Goal: Information Seeking & Learning: Compare options

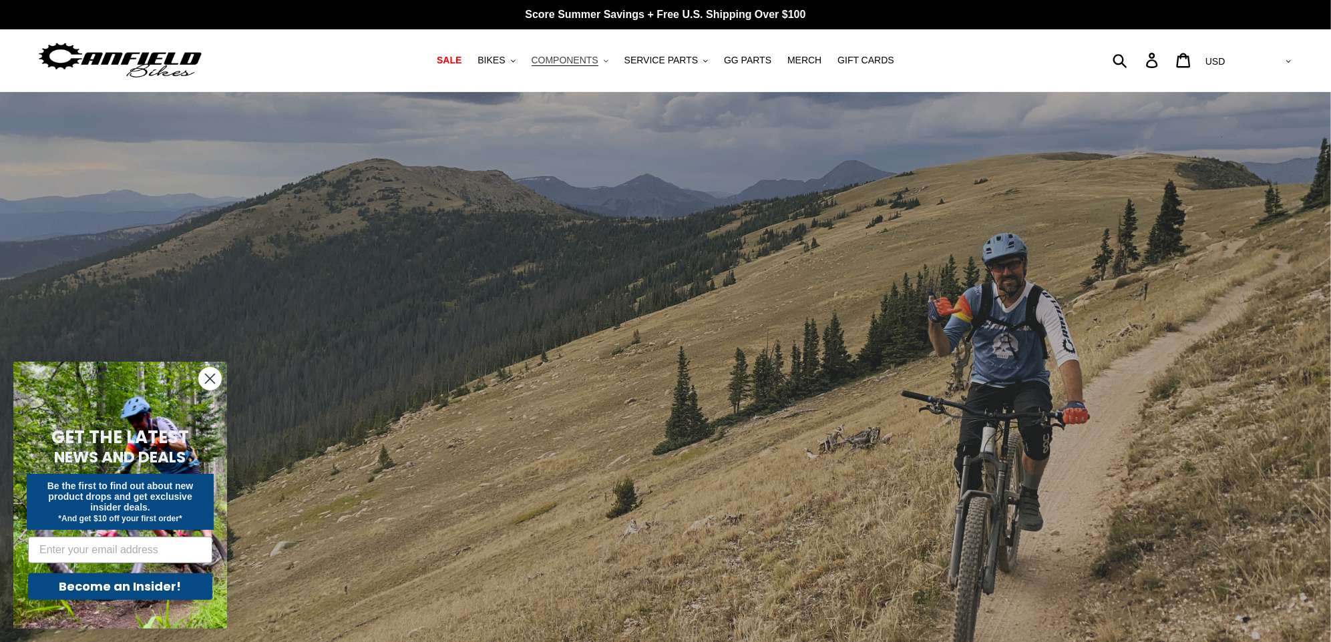
click at [576, 53] on button "COMPONENTS .cls-1{fill:#231f20}" at bounding box center [570, 60] width 90 height 18
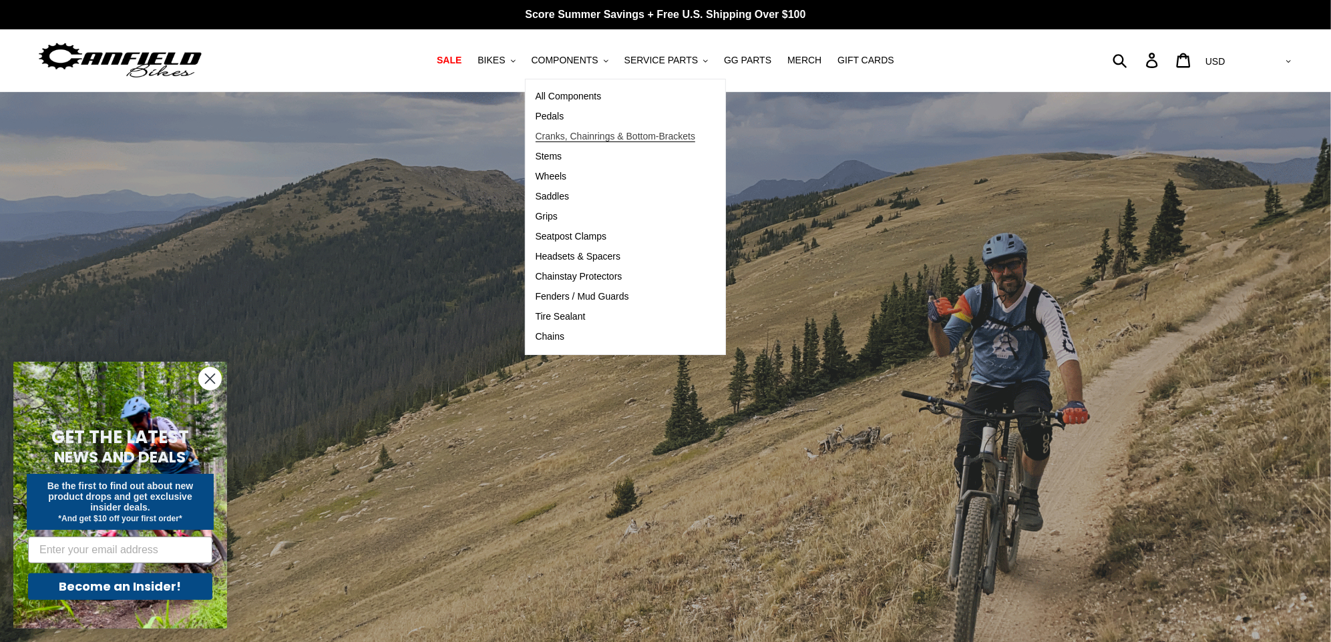
click at [596, 135] on span "Cranks, Chainrings & Bottom-Brackets" at bounding box center [615, 136] width 160 height 11
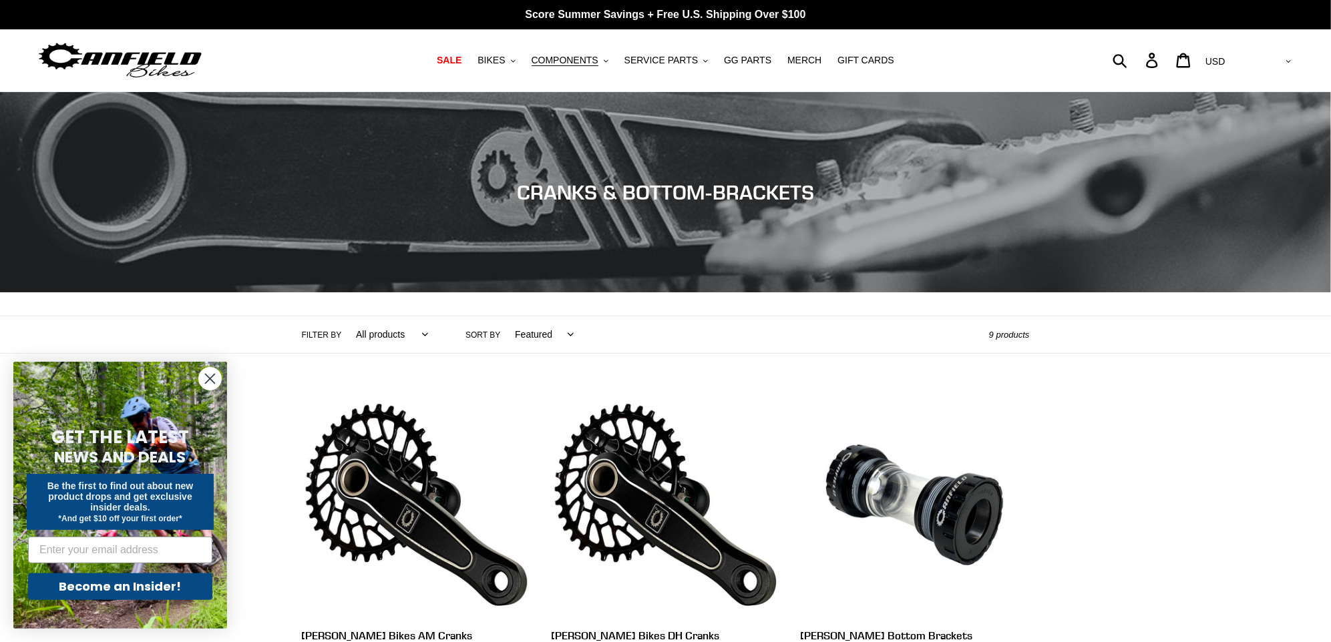
click at [202, 381] on circle "Close dialog" at bounding box center [210, 379] width 22 height 22
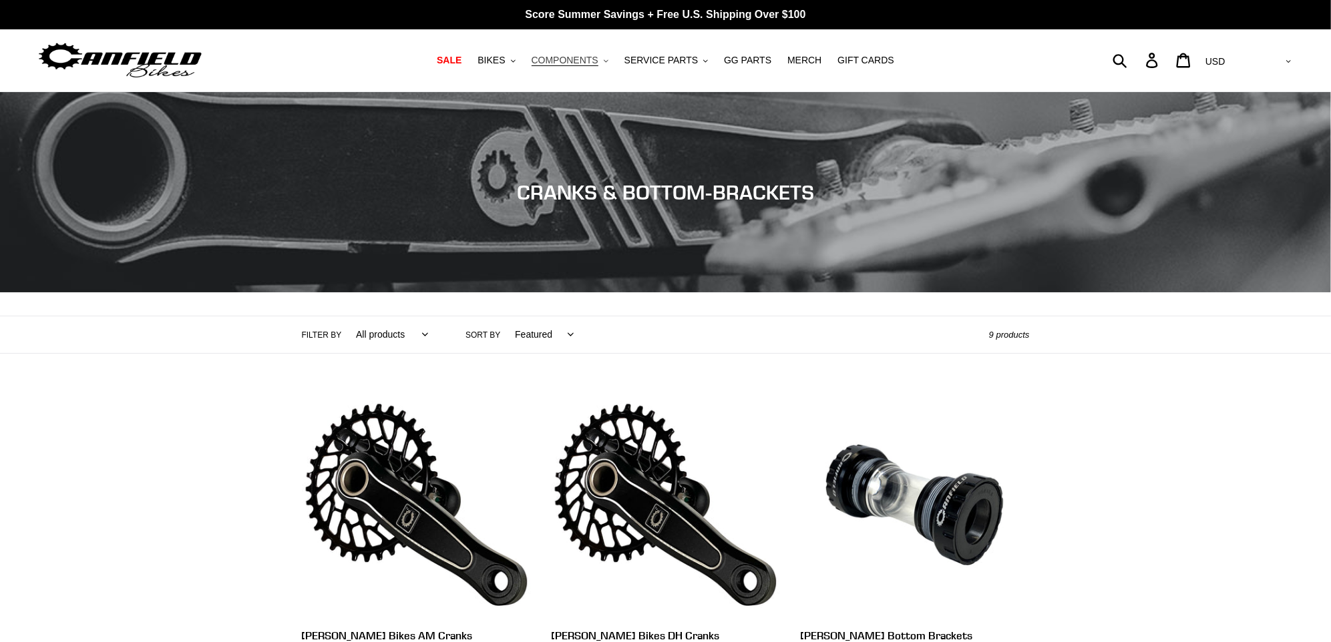
click at [598, 60] on span "COMPONENTS" at bounding box center [564, 60] width 67 height 11
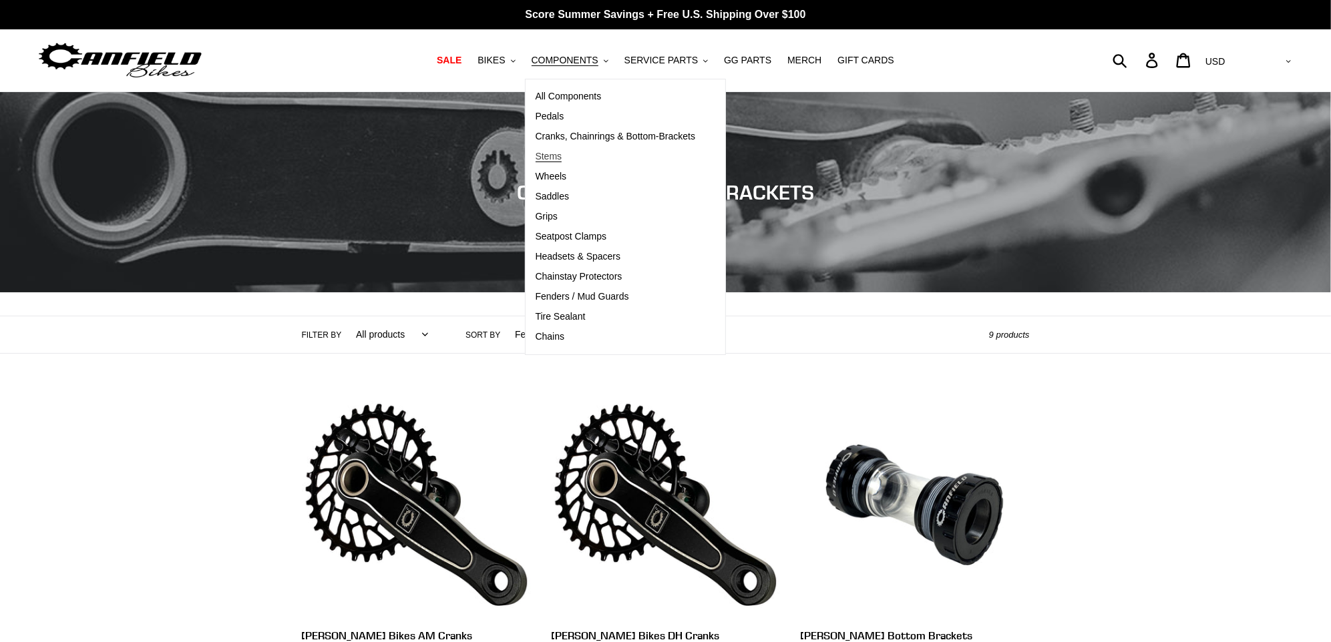
click at [554, 154] on span "Stems" at bounding box center [548, 156] width 27 height 11
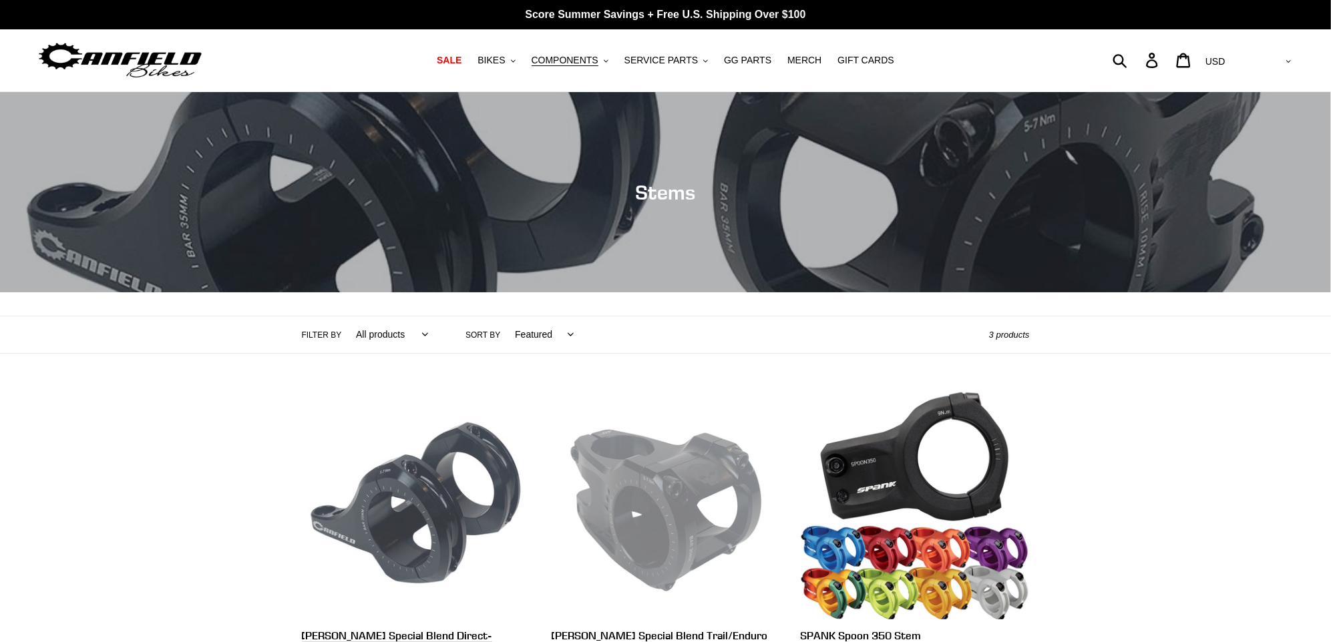
click at [421, 485] on link "[PERSON_NAME] Special Blend Direct-[GEOGRAPHIC_DATA]" at bounding box center [416, 554] width 229 height 326
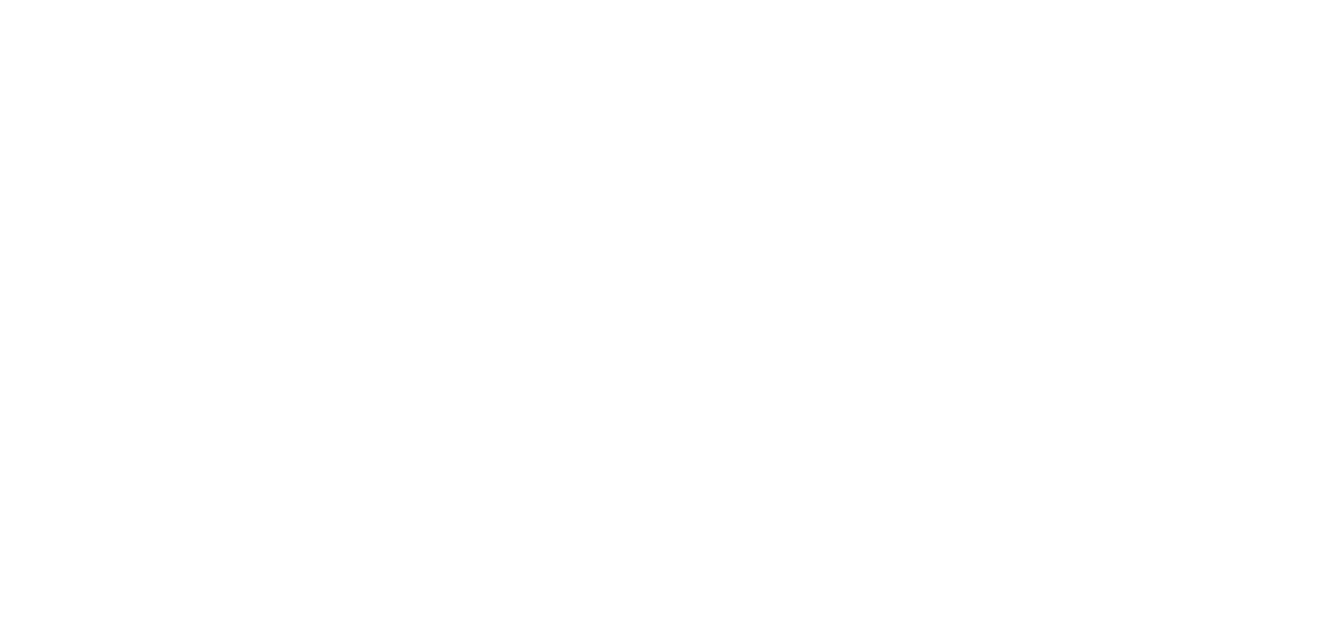
select select "highest-rating"
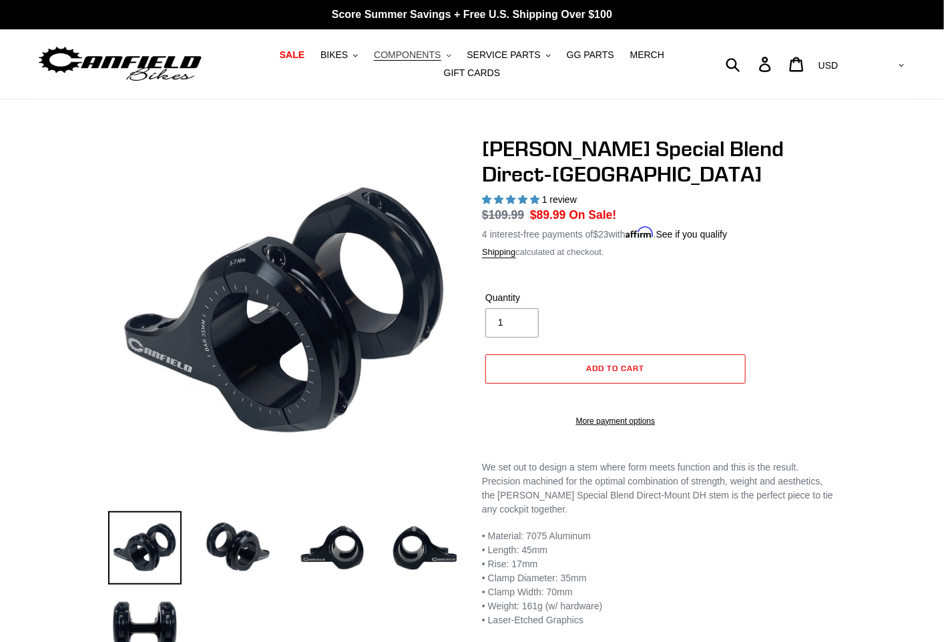
click at [429, 55] on span "COMPONENTS" at bounding box center [407, 54] width 67 height 11
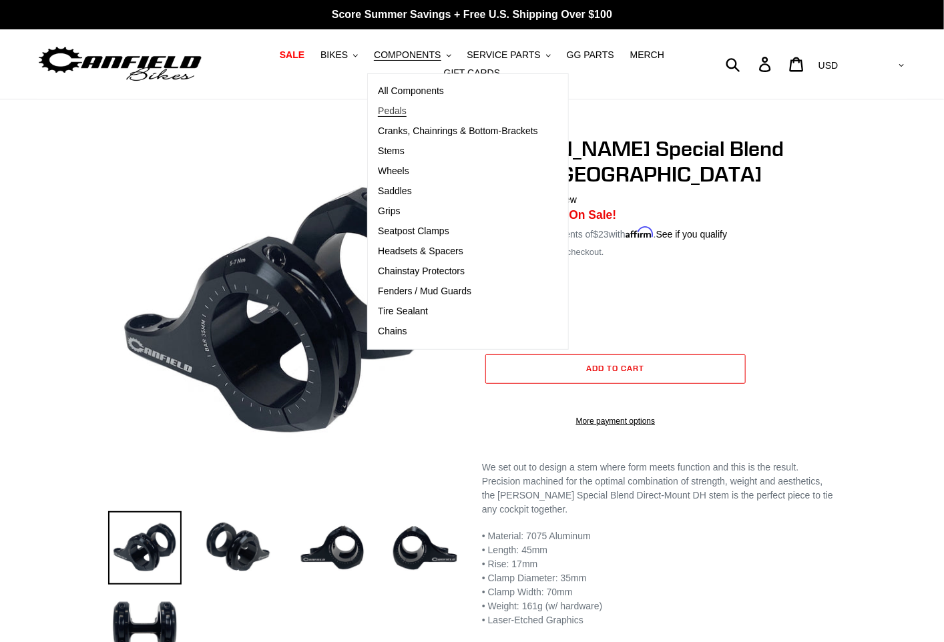
click at [397, 111] on span "Pedals" at bounding box center [392, 110] width 29 height 11
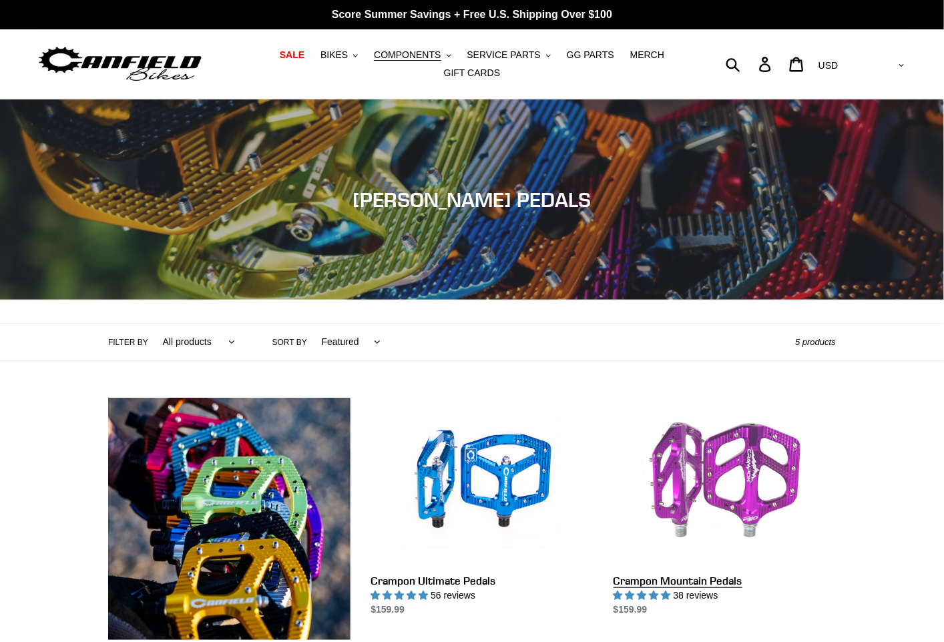
click at [688, 483] on link "Crampon Mountain Pedals" at bounding box center [725, 507] width 222 height 219
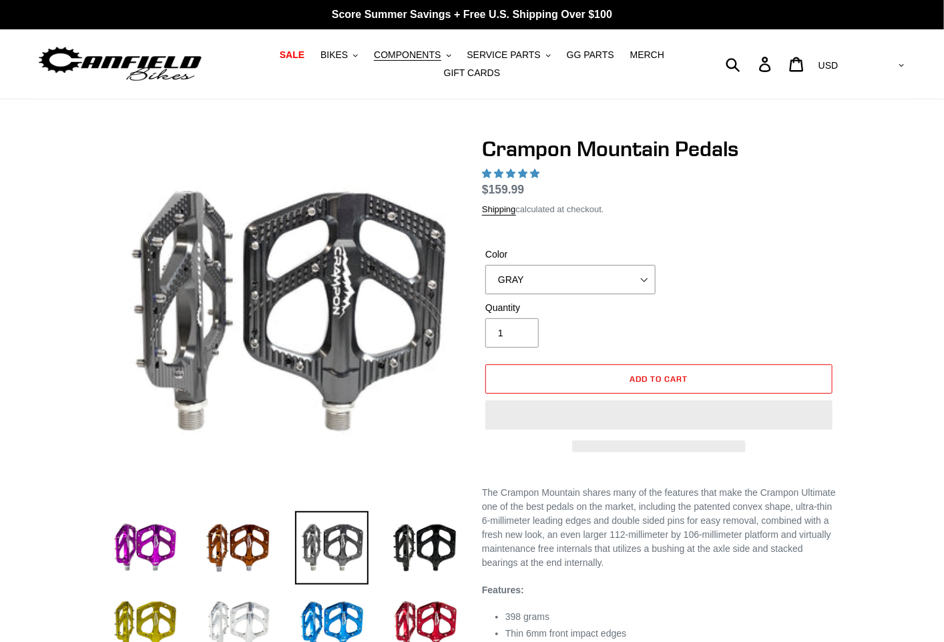
select select "highest-rating"
